Goal: Browse casually: Explore the website without a specific task or goal

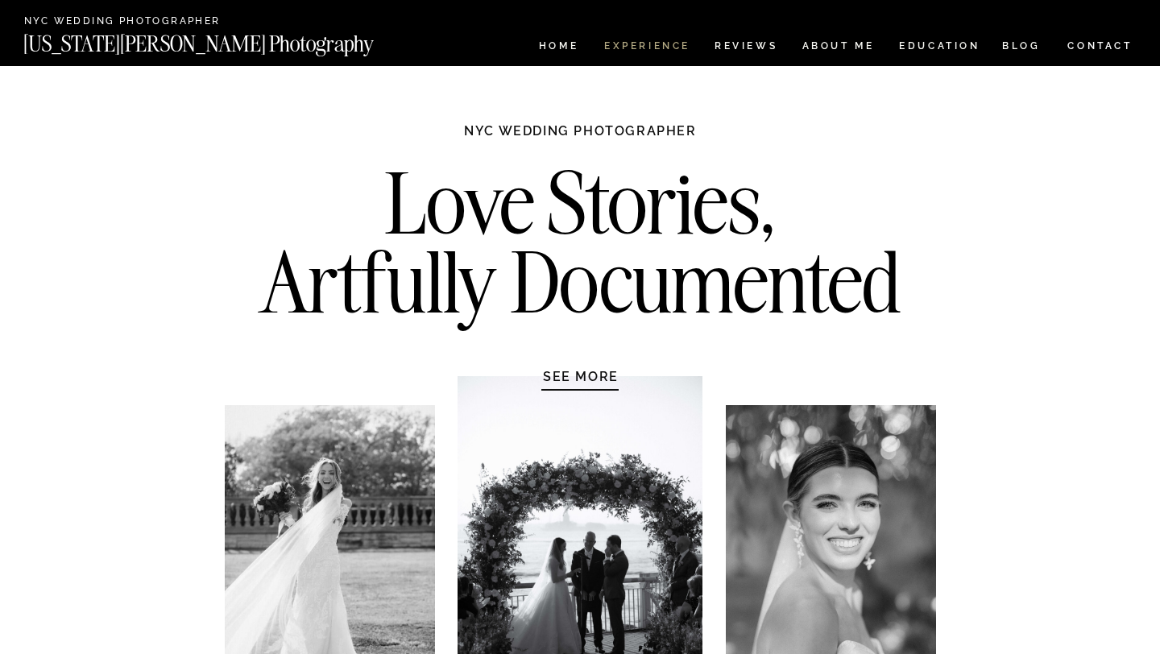
click at [654, 51] on nav "Experience" at bounding box center [646, 48] width 85 height 14
click at [552, 52] on nav "HOME" at bounding box center [559, 48] width 46 height 14
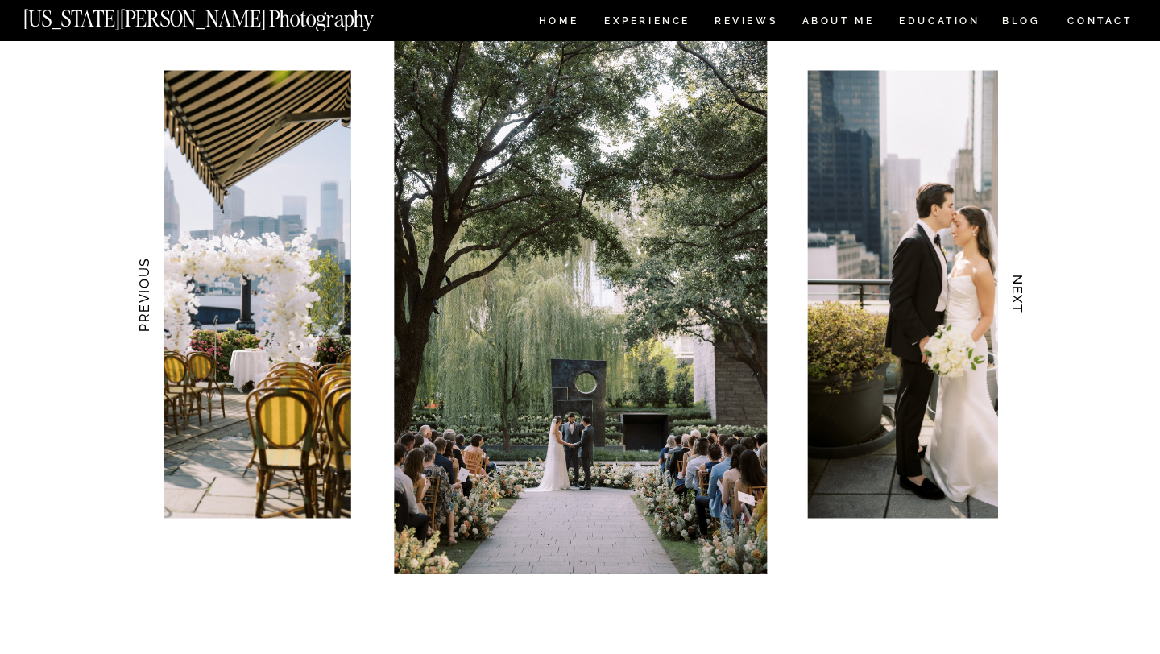
scroll to position [1616, 0]
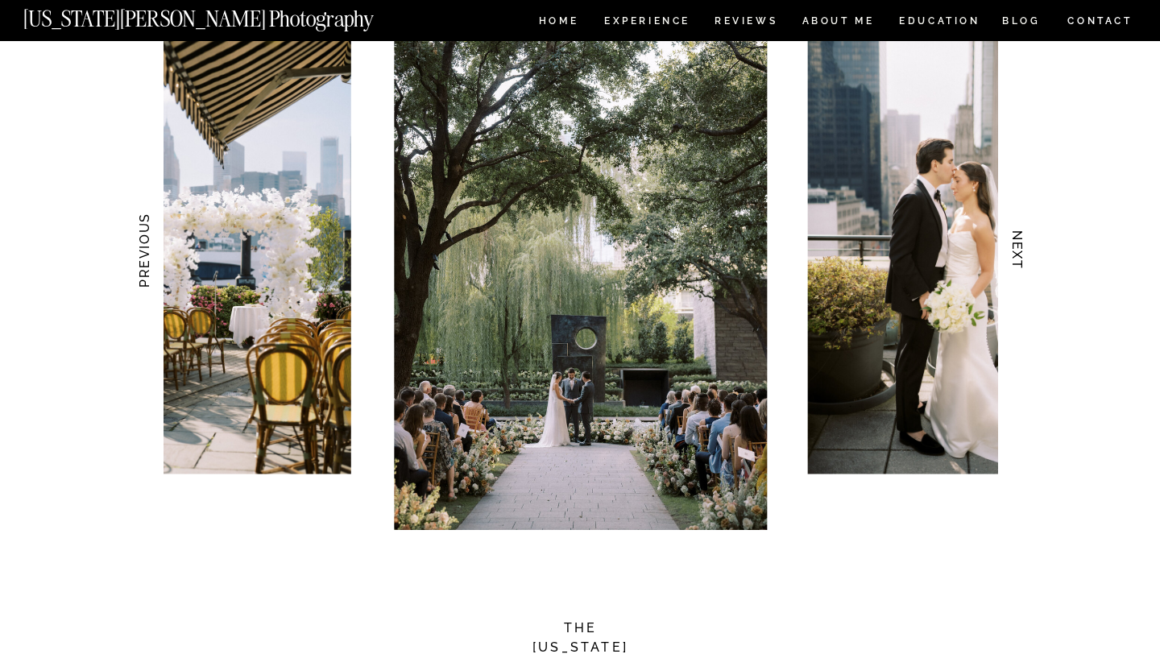
click at [1009, 261] on h3 "NEXT" at bounding box center [1017, 251] width 17 height 102
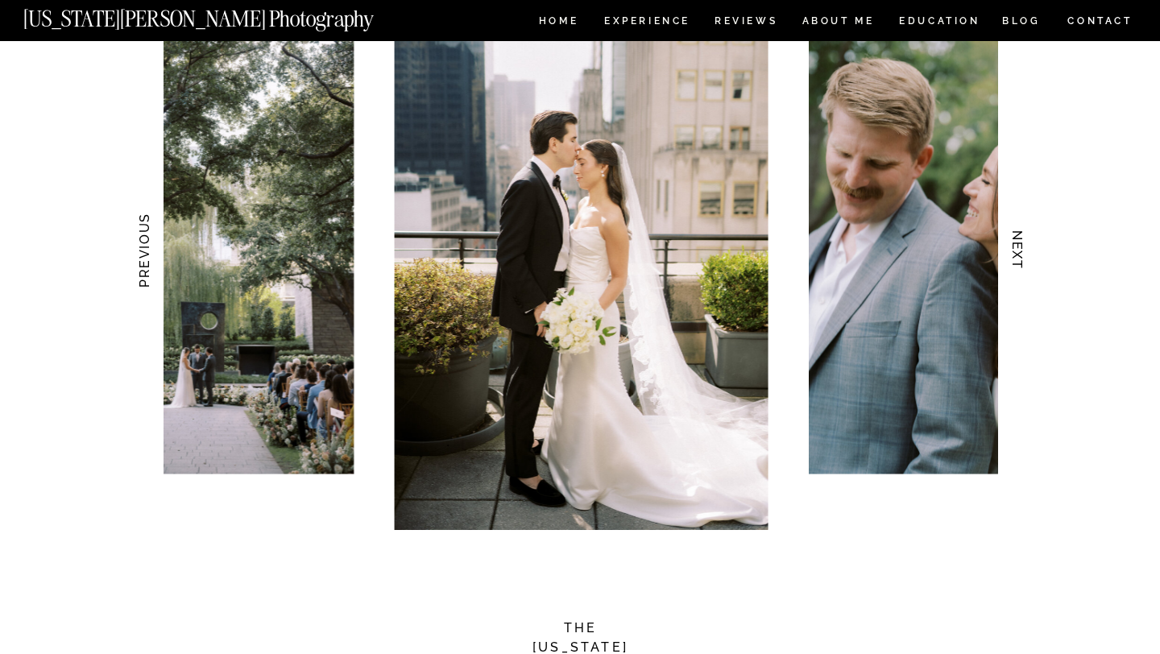
click at [1009, 261] on h3 "NEXT" at bounding box center [1017, 251] width 17 height 102
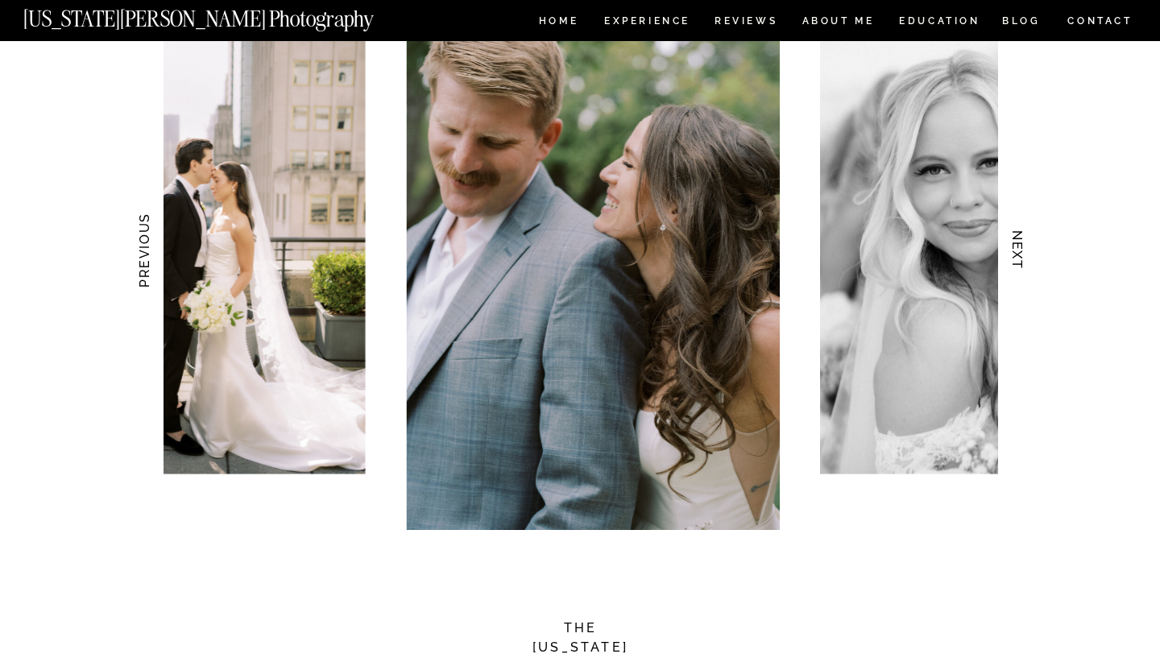
click at [1009, 261] on h3 "NEXT" at bounding box center [1017, 251] width 17 height 102
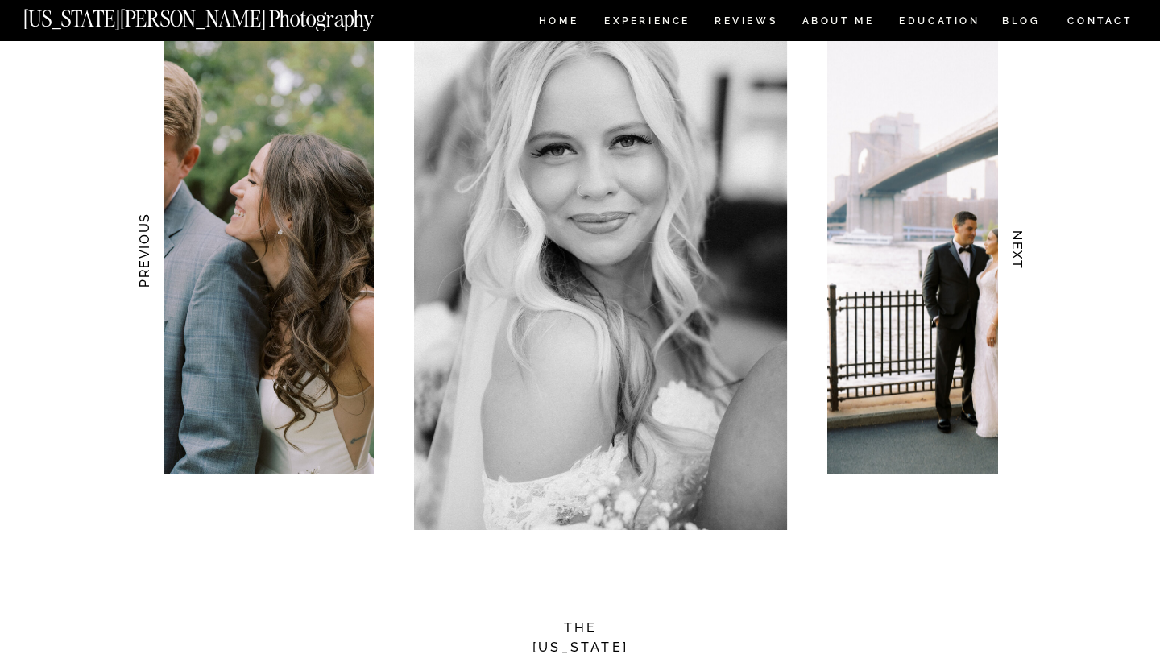
click at [1009, 261] on h3 "NEXT" at bounding box center [1017, 251] width 17 height 102
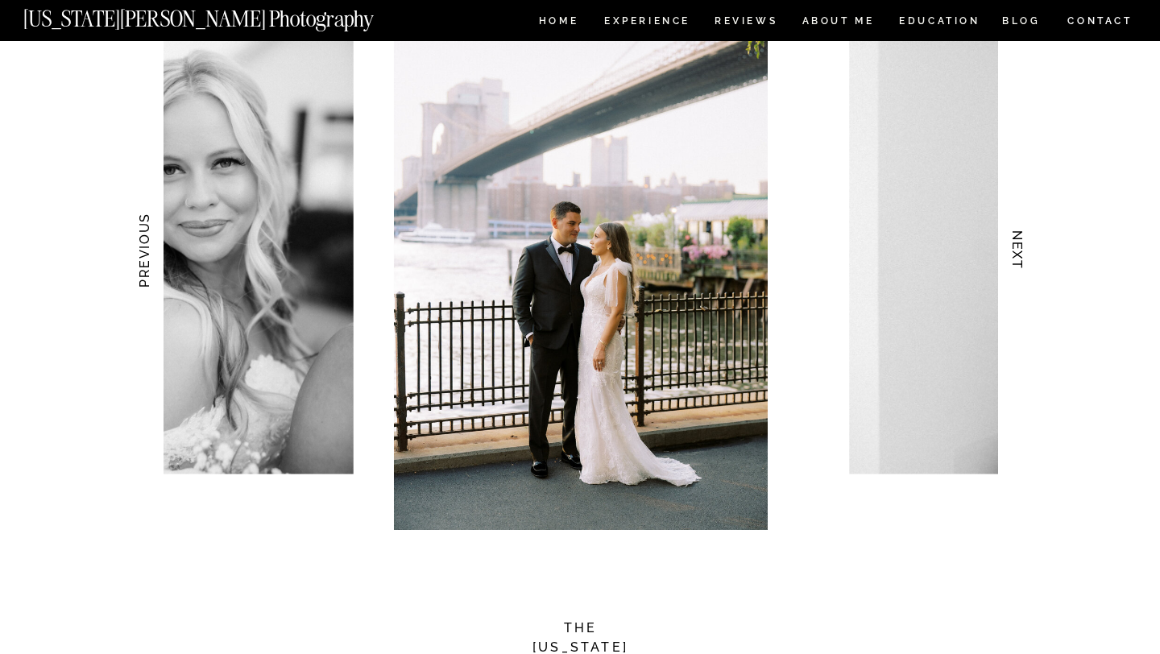
click at [1009, 261] on h3 "NEXT" at bounding box center [1017, 251] width 17 height 102
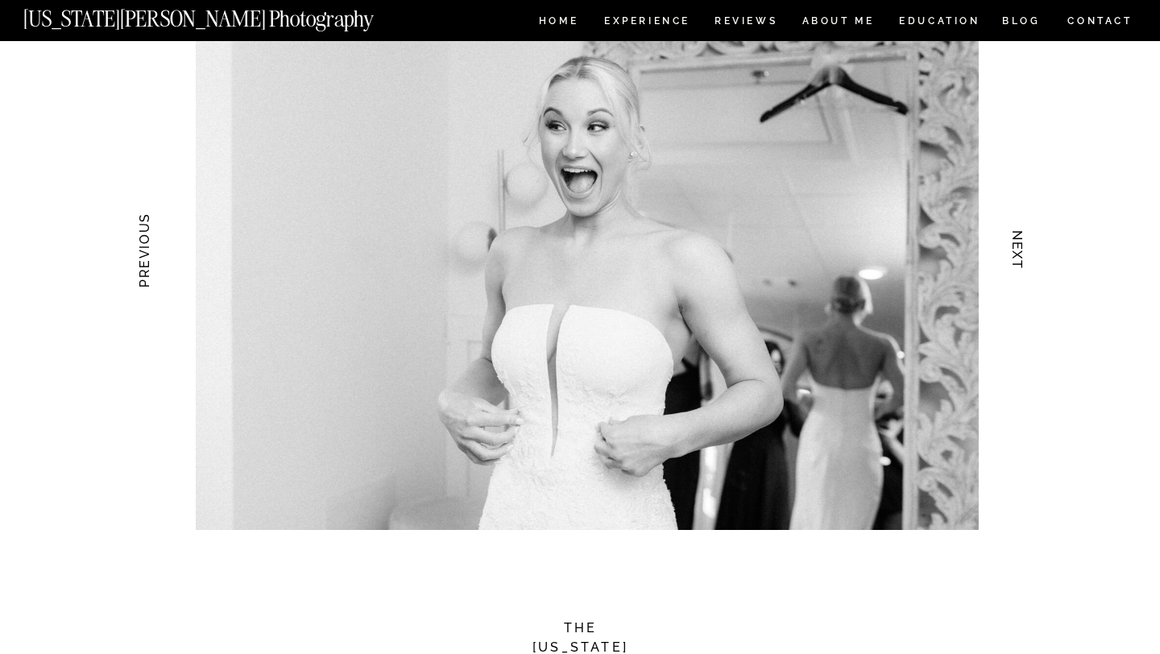
click at [1009, 261] on h3 "NEXT" at bounding box center [1017, 251] width 17 height 102
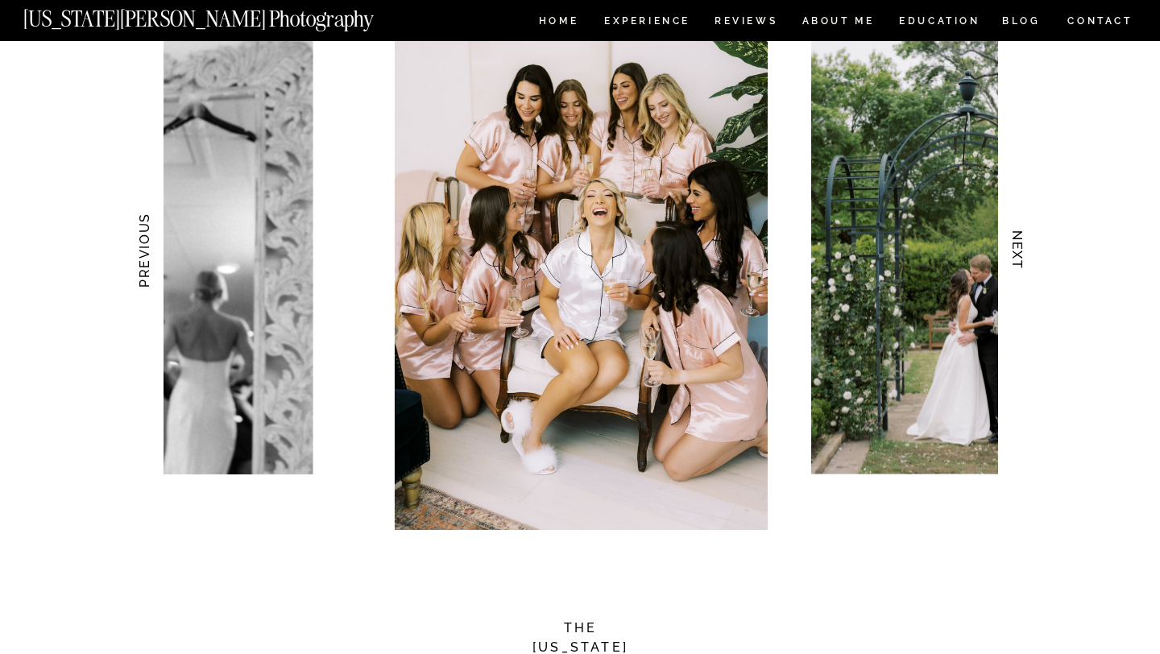
click at [1009, 261] on h3 "NEXT" at bounding box center [1017, 251] width 17 height 102
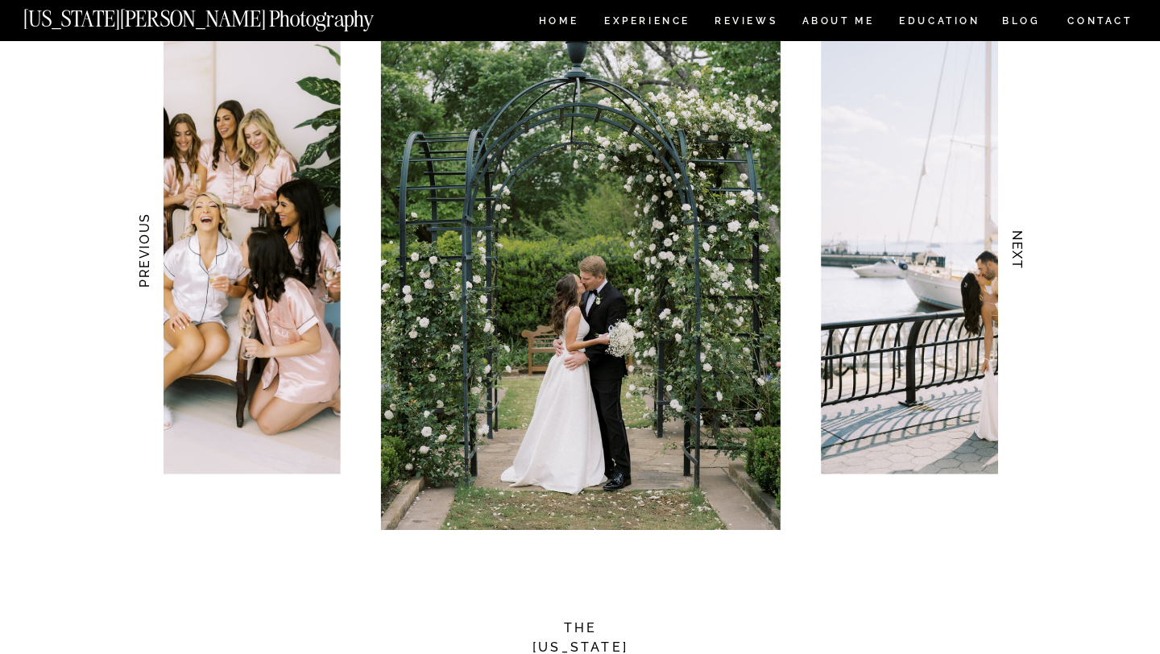
click at [1009, 261] on h3 "NEXT" at bounding box center [1017, 251] width 17 height 102
